Goal: Entertainment & Leisure: Consume media (video, audio)

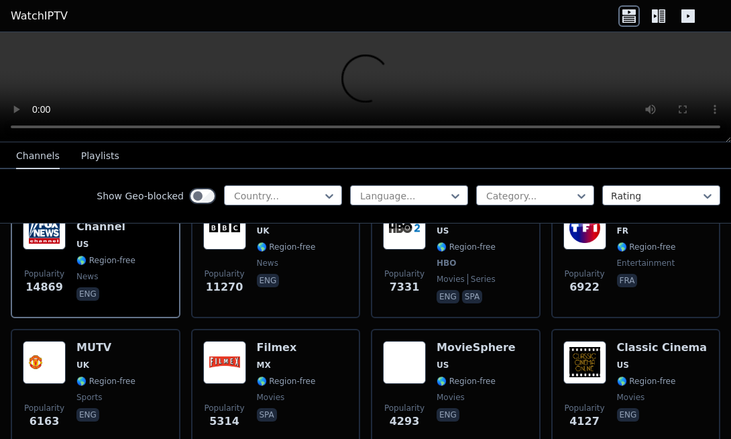
scroll to position [188, 0]
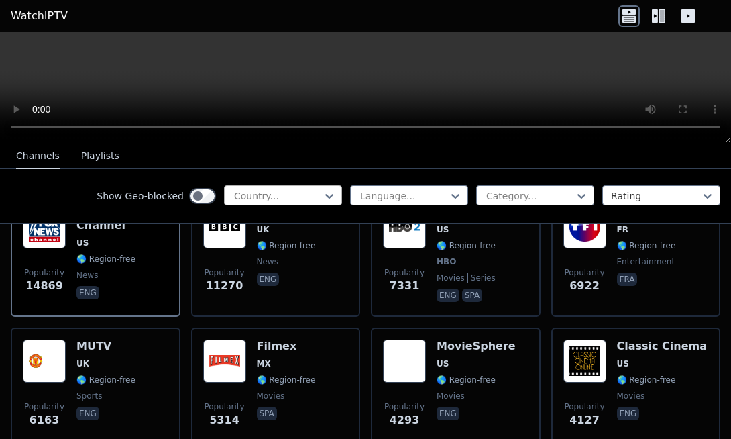
click at [240, 195] on div at bounding box center [278, 195] width 90 height 13
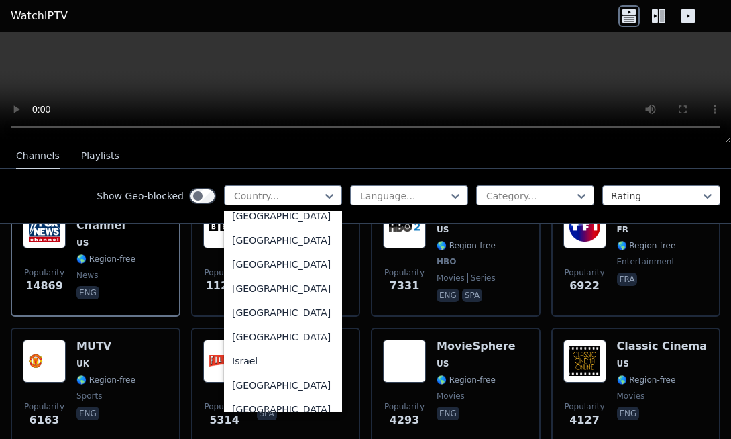
scroll to position [2065, 0]
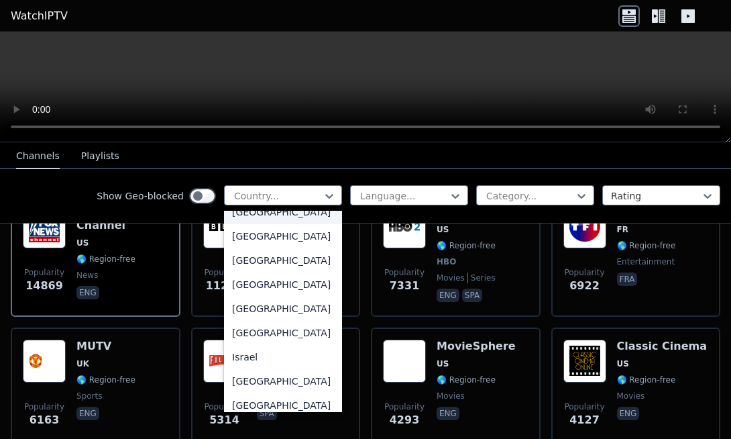
click at [255, 224] on div "[GEOGRAPHIC_DATA]" at bounding box center [283, 212] width 118 height 24
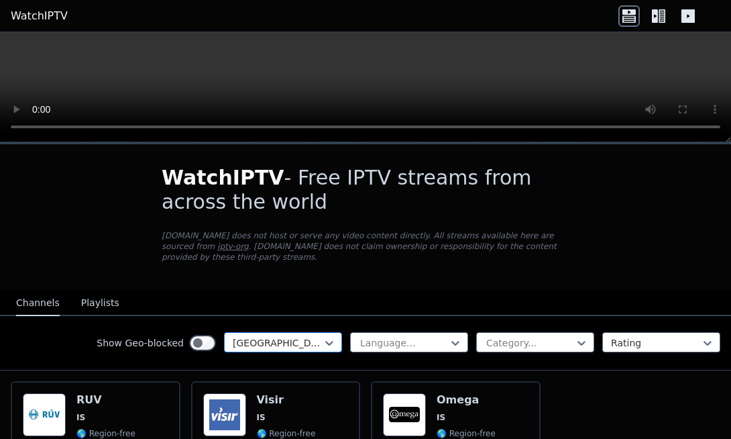
click at [258, 333] on div "[GEOGRAPHIC_DATA]" at bounding box center [283, 342] width 118 height 20
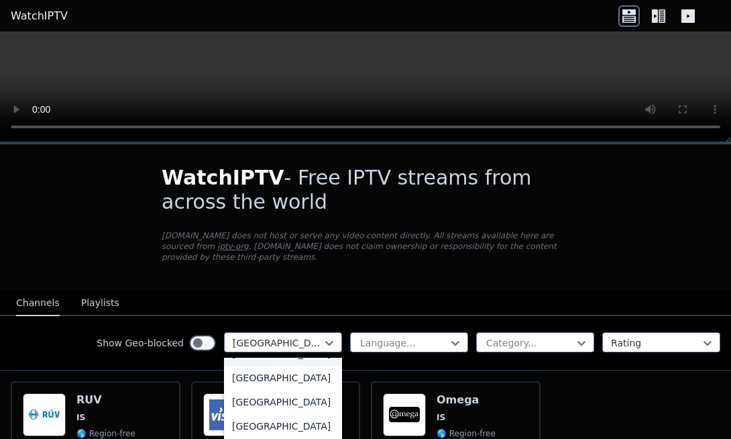
scroll to position [2087, 0]
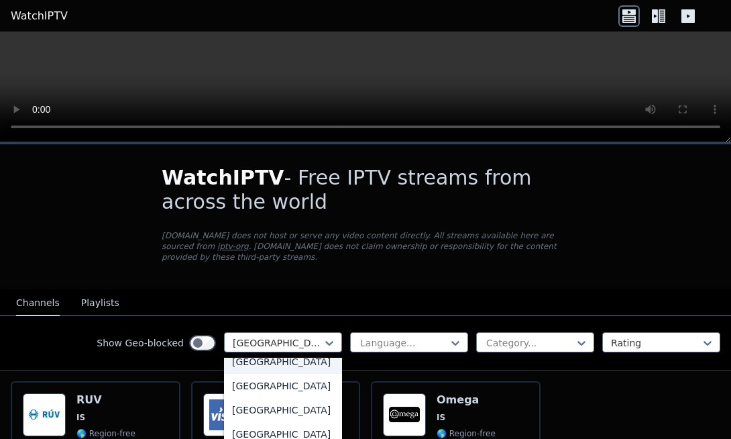
click at [252, 373] on div "[GEOGRAPHIC_DATA]" at bounding box center [283, 361] width 118 height 24
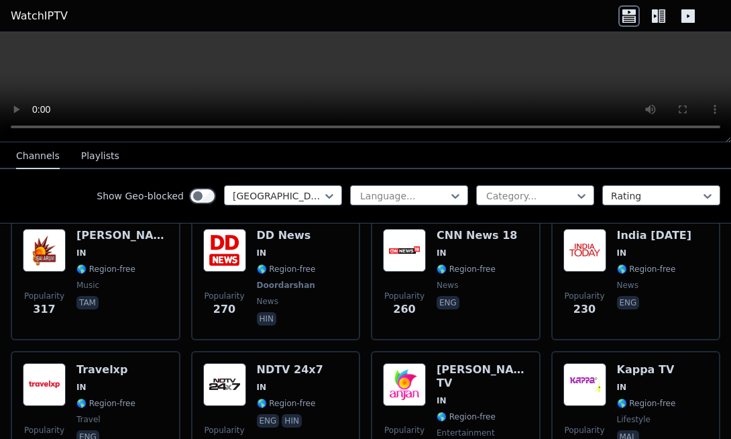
scroll to position [429, 0]
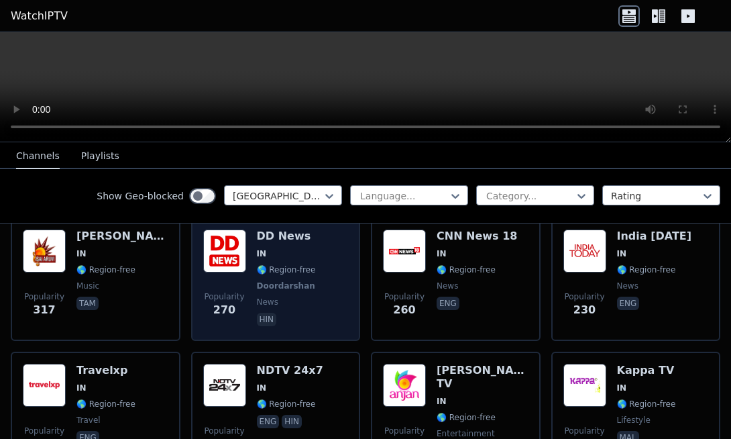
click at [300, 310] on div "DD News IN 🌎 Region-free Doordarshan news hin" at bounding box center [287, 278] width 61 height 99
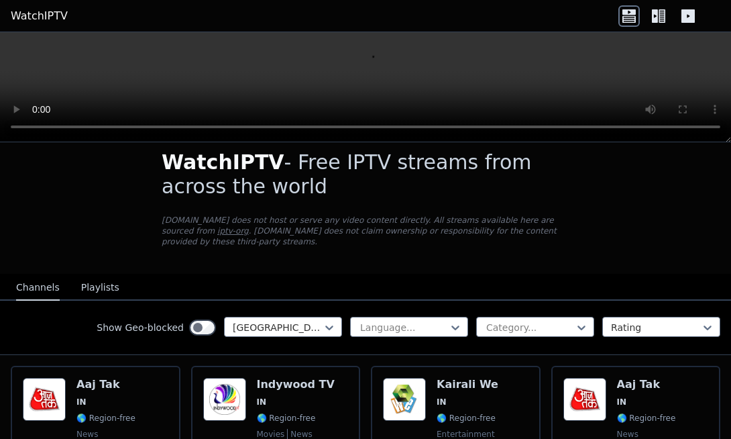
scroll to position [0, 0]
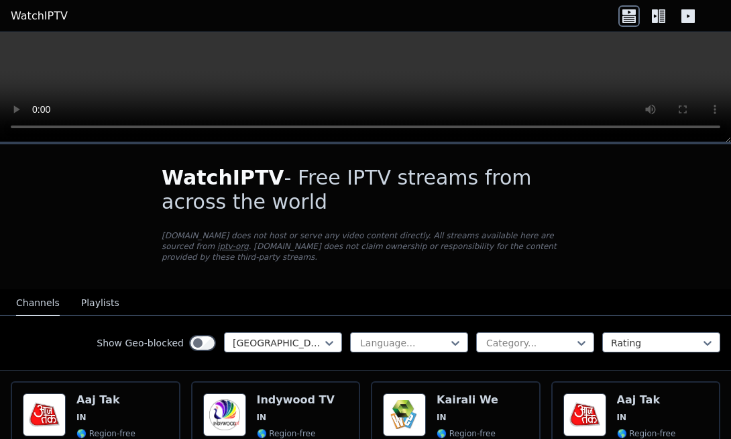
click at [660, 9] on icon at bounding box center [661, 15] width 7 height 13
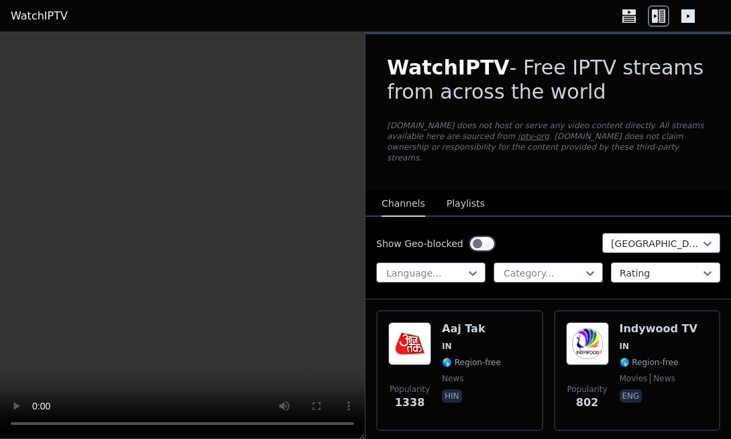
click at [620, 266] on div at bounding box center [660, 272] width 81 height 13
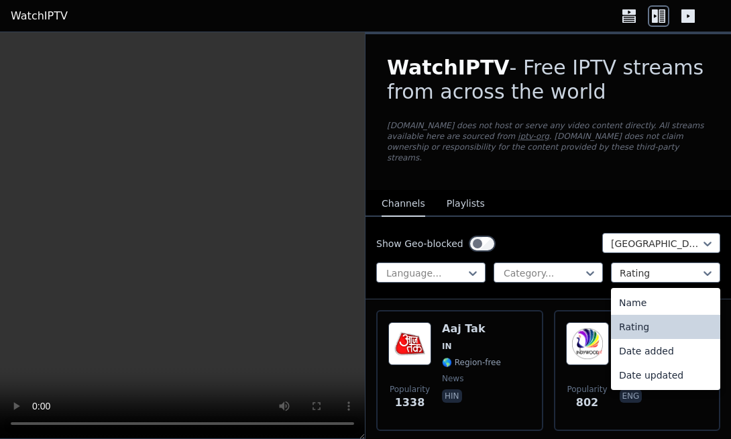
click at [623, 314] on div "Rating" at bounding box center [665, 326] width 109 height 24
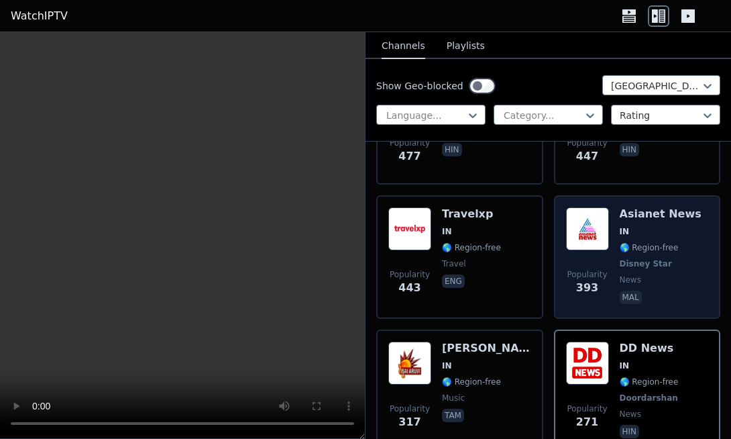
scroll to position [510, 0]
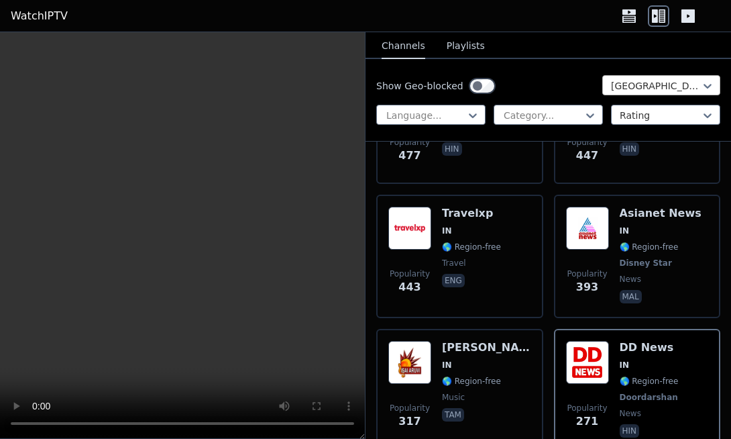
click at [636, 93] on div "[GEOGRAPHIC_DATA]" at bounding box center [661, 85] width 118 height 20
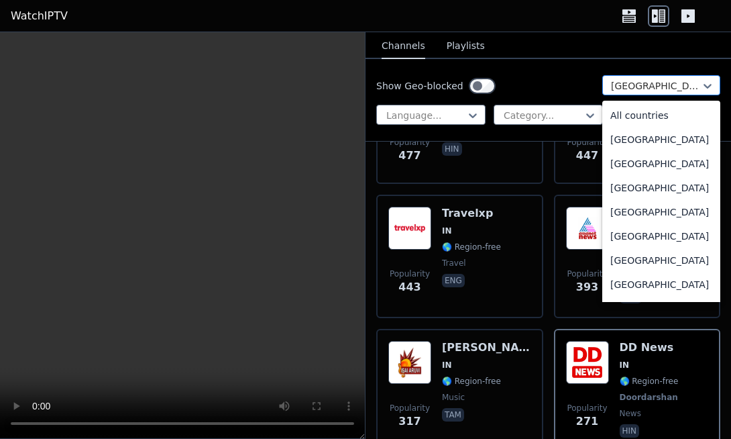
scroll to position [1950, 0]
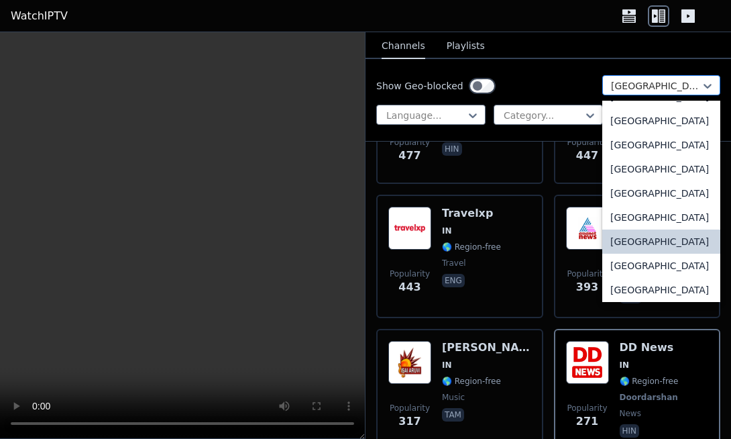
click at [636, 93] on div "[GEOGRAPHIC_DATA]" at bounding box center [661, 85] width 118 height 20
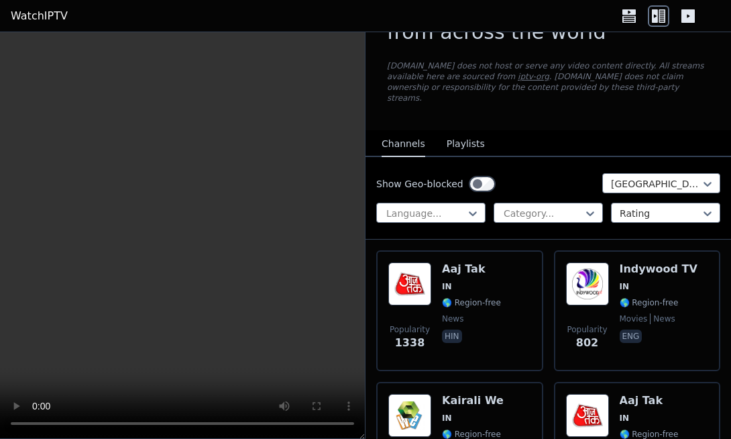
scroll to position [54, 0]
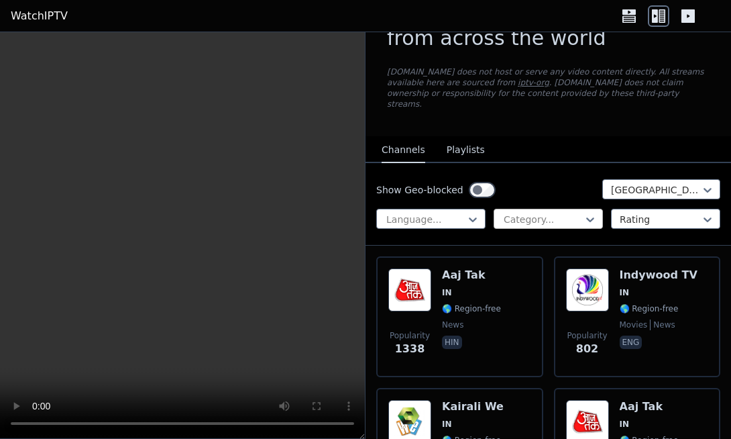
click at [519, 213] on div at bounding box center [542, 219] width 81 height 13
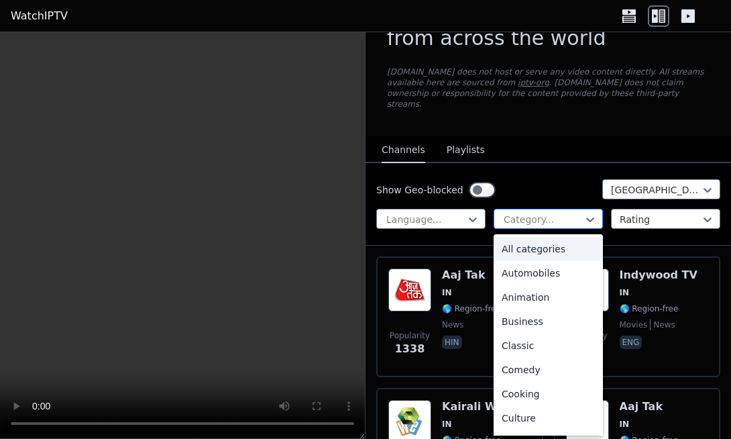
click at [519, 213] on div at bounding box center [542, 219] width 81 height 13
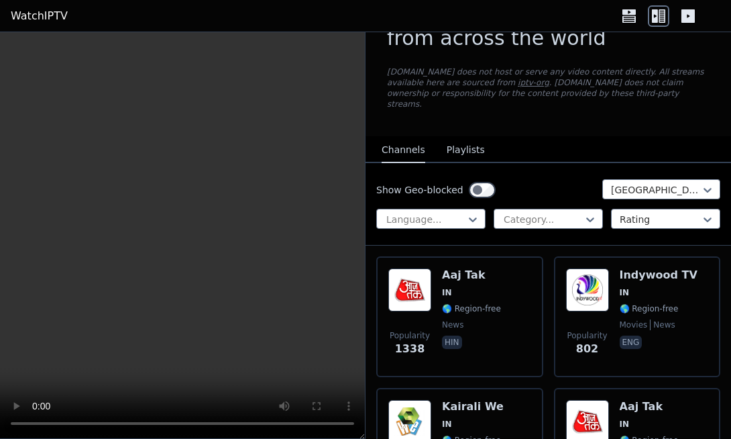
click at [451, 148] on button "Playlists" at bounding box center [466, 149] width 38 height 25
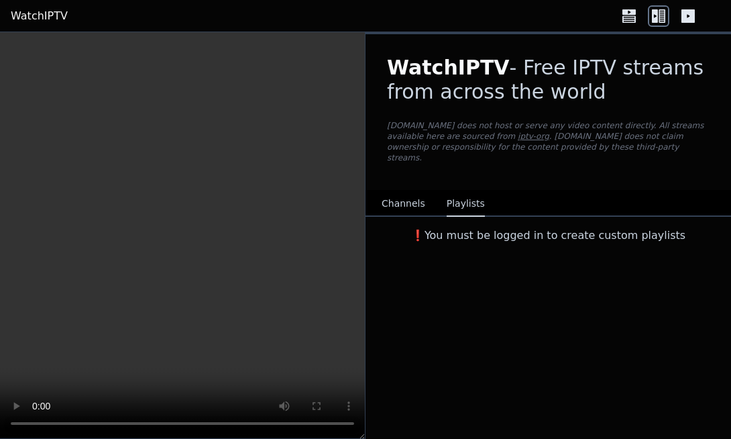
scroll to position [0, 0]
click at [409, 203] on button "Channels" at bounding box center [404, 203] width 44 height 25
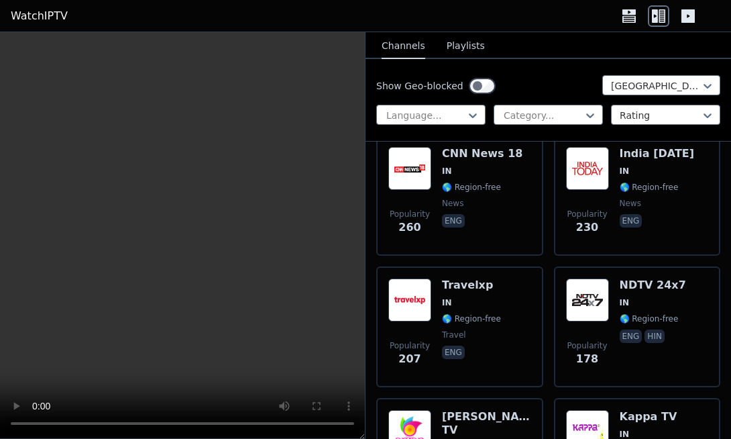
scroll to position [912, 0]
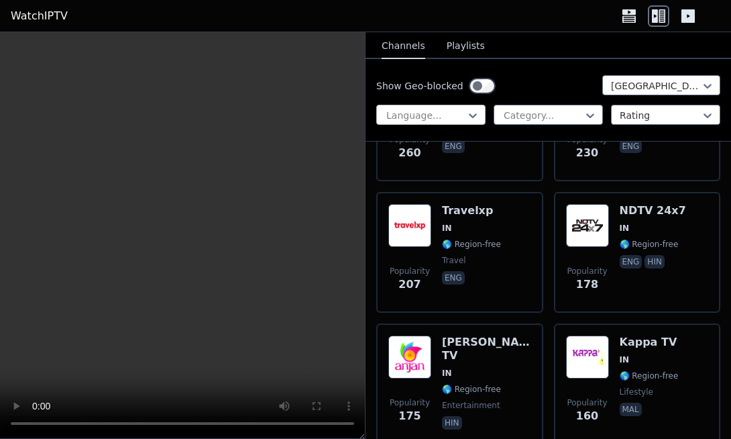
click at [439, 118] on div at bounding box center [425, 115] width 81 height 13
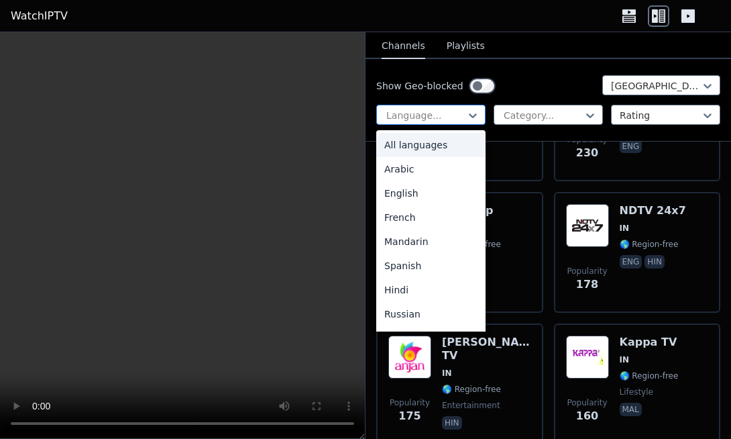
click at [439, 118] on div at bounding box center [425, 115] width 81 height 13
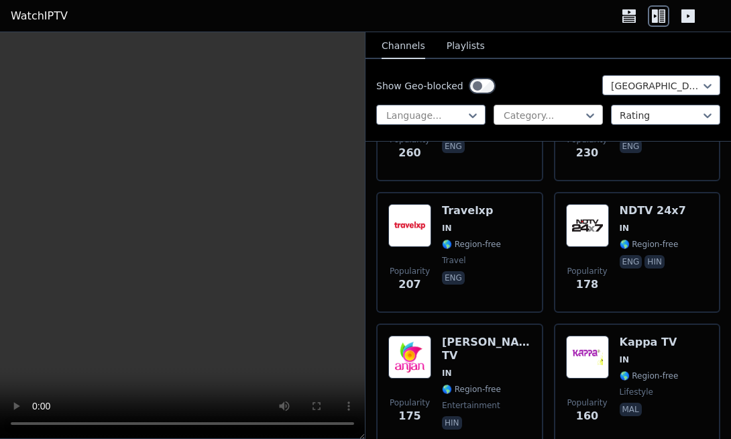
click at [518, 107] on div "Category..." at bounding box center [548, 115] width 109 height 20
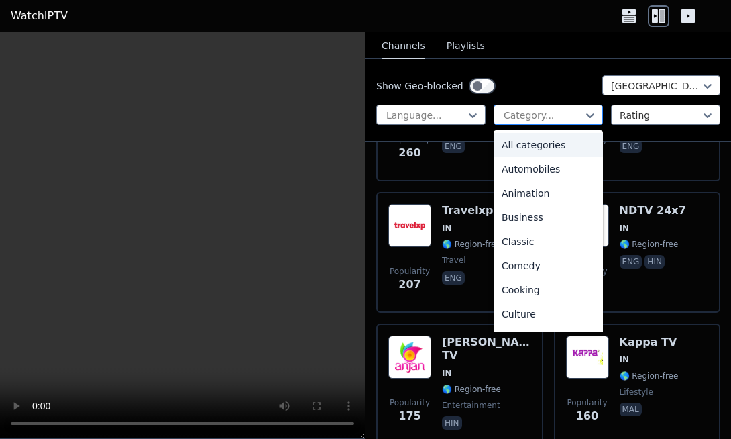
click at [518, 107] on div "Category..." at bounding box center [548, 115] width 109 height 20
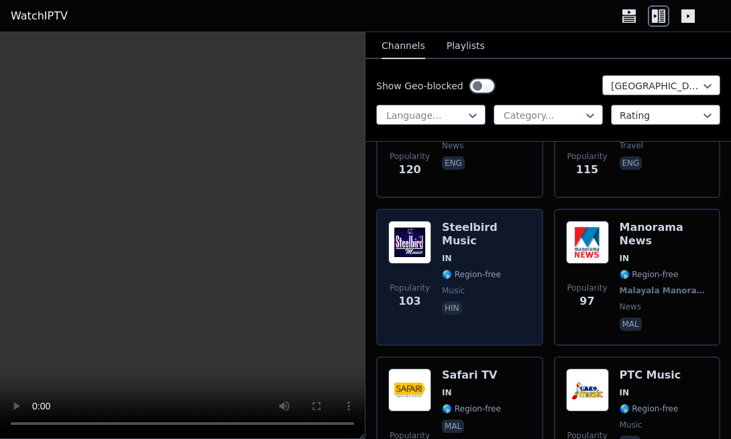
scroll to position [1824, 0]
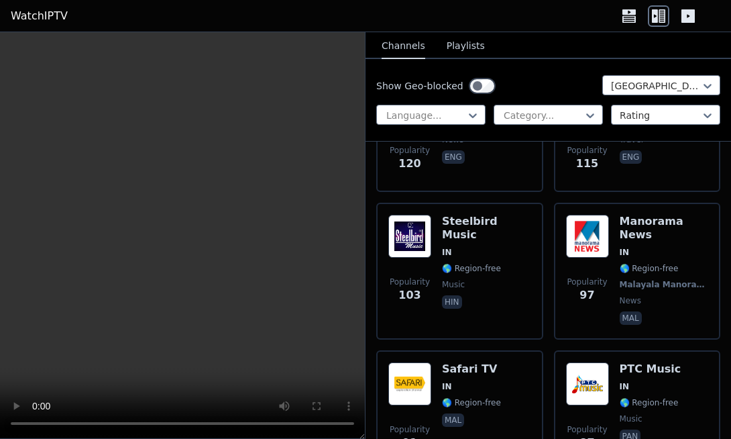
click at [321, 253] on video at bounding box center [182, 235] width 365 height 406
